Goal: Task Accomplishment & Management: Use online tool/utility

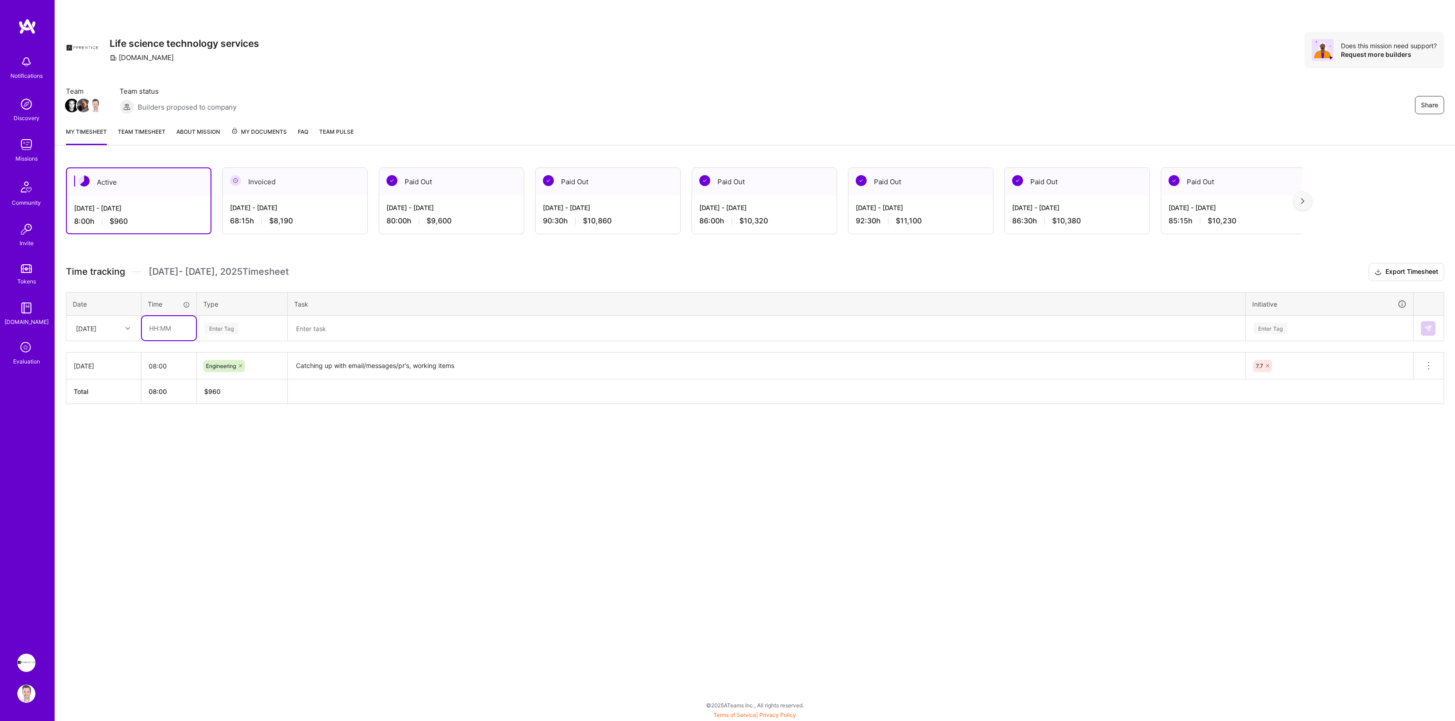
click at [170, 327] on input "text" at bounding box center [169, 328] width 54 height 24
type input "08:00"
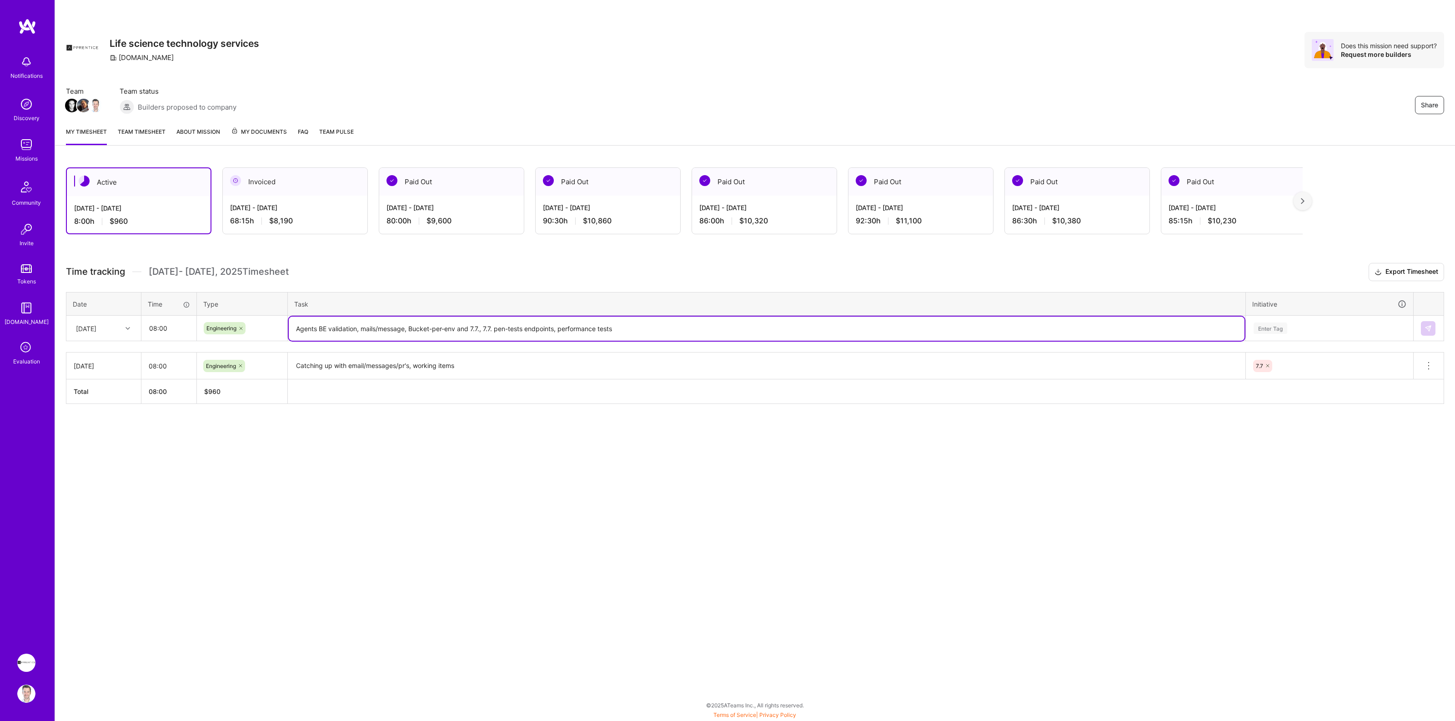
type textarea "Agents BE validation, mails/message, Bucket-per-env and 7.7., 7.7. pen-tests en…"
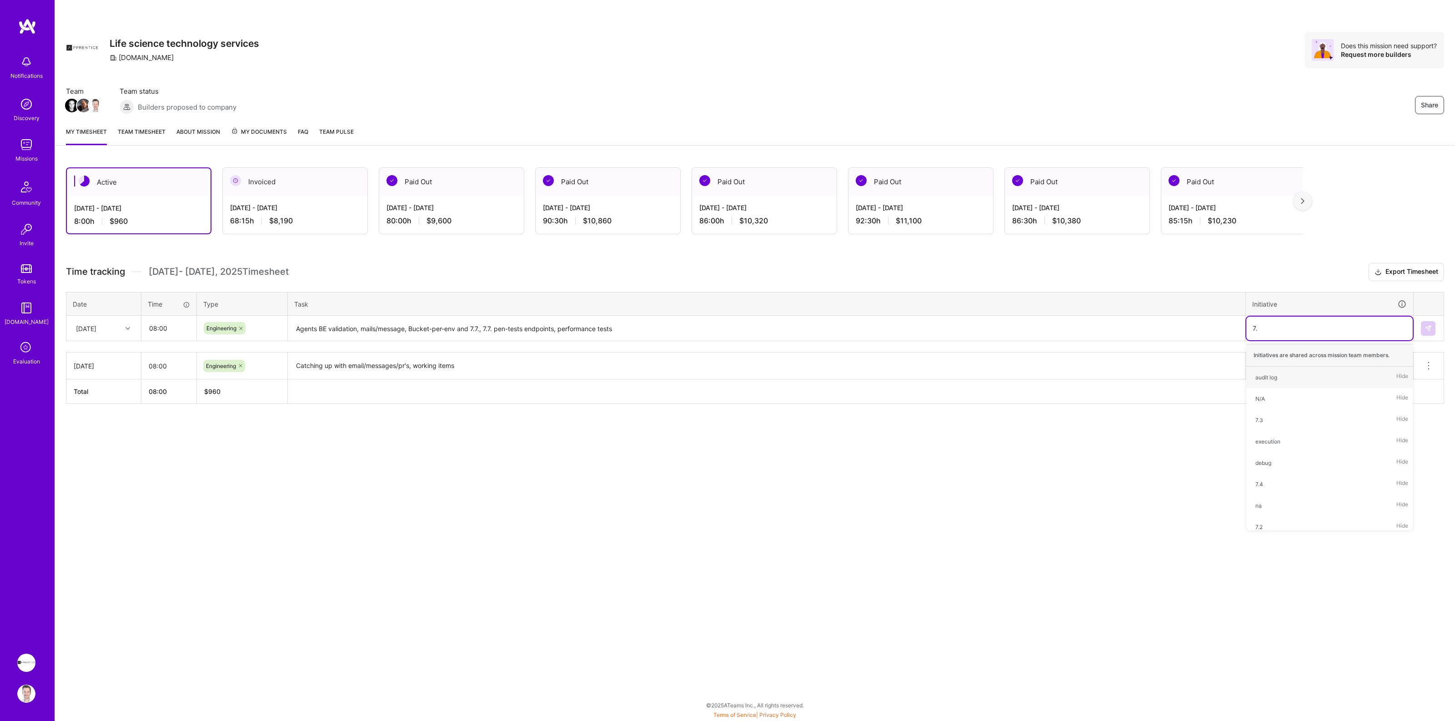
type input "7.7"
click at [1279, 379] on div "7.7 Hide" at bounding box center [1330, 377] width 166 height 21
click at [1429, 330] on img at bounding box center [1428, 328] width 7 height 7
